Goal: Information Seeking & Learning: Check status

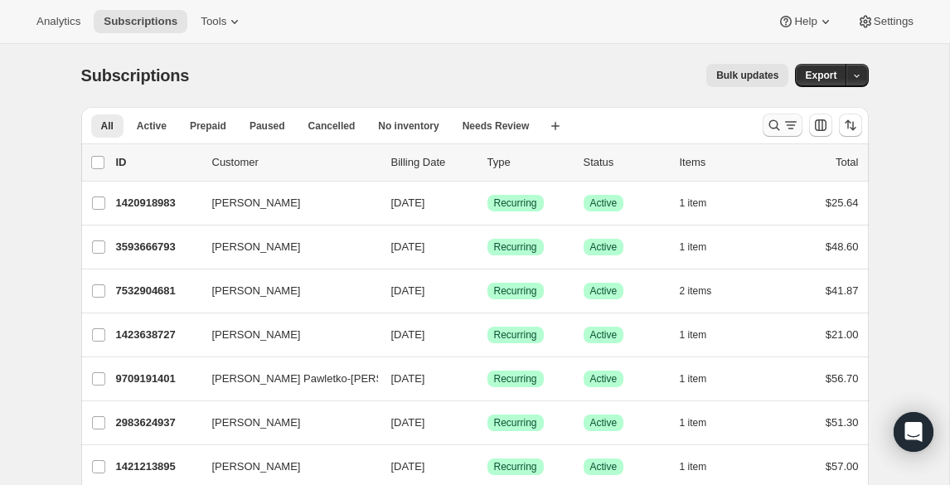
click at [767, 123] on icon "Search and filter results" at bounding box center [774, 125] width 17 height 17
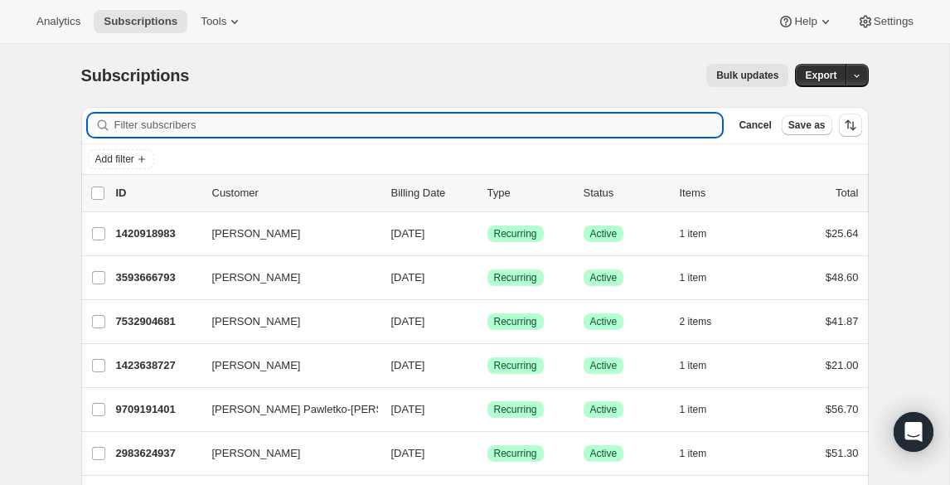
click at [617, 119] on input "Filter subscribers" at bounding box center [418, 125] width 609 height 23
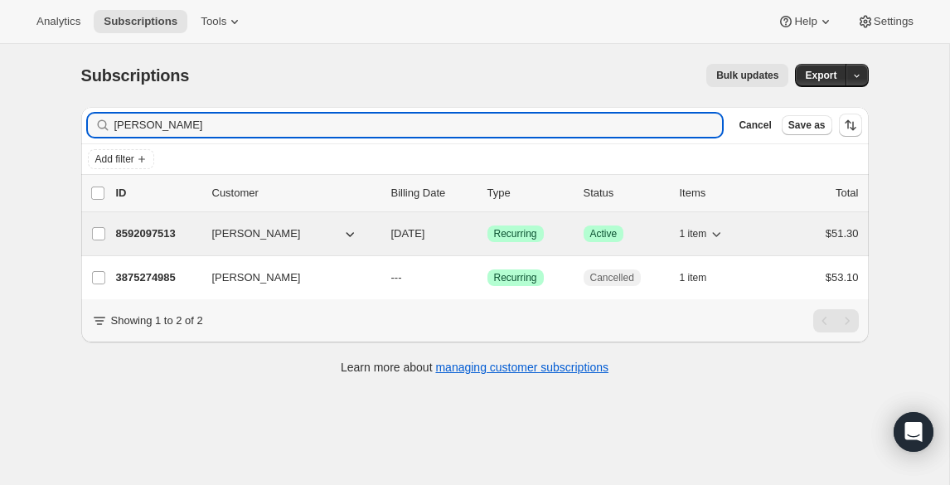
type input "[PERSON_NAME]"
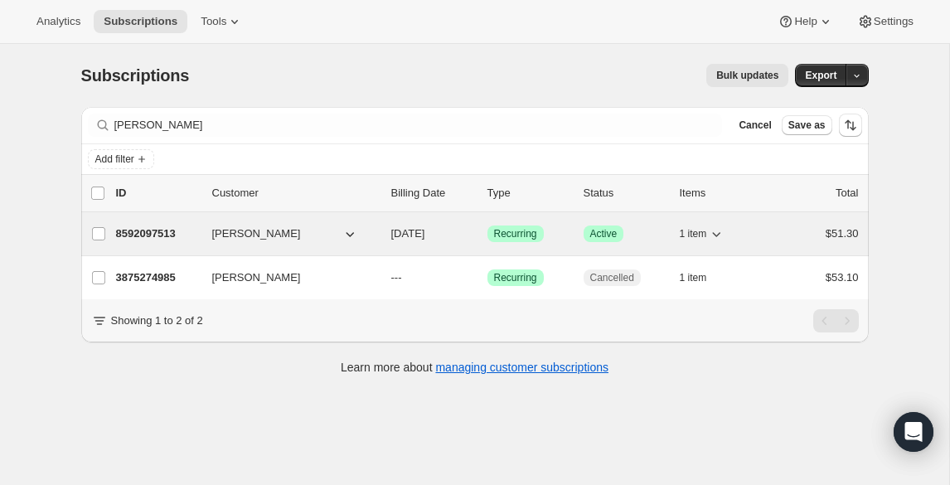
click at [225, 228] on span "[PERSON_NAME]" at bounding box center [256, 234] width 89 height 17
click at [178, 238] on p "8592097513" at bounding box center [157, 234] width 83 height 17
